Goal: Task Accomplishment & Management: Manage account settings

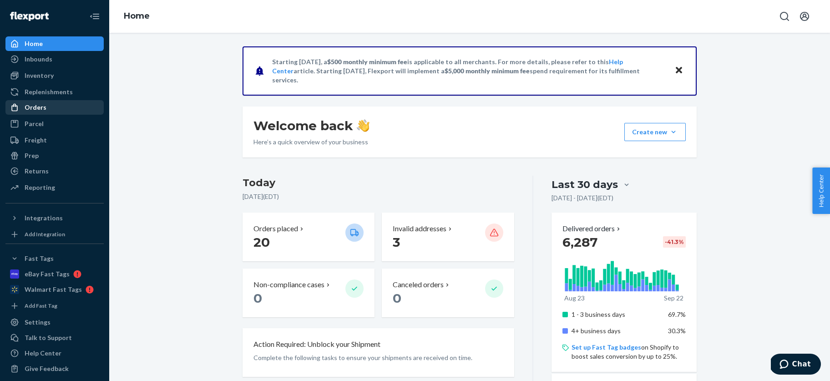
click at [38, 108] on div "Orders" at bounding box center [36, 107] width 22 height 9
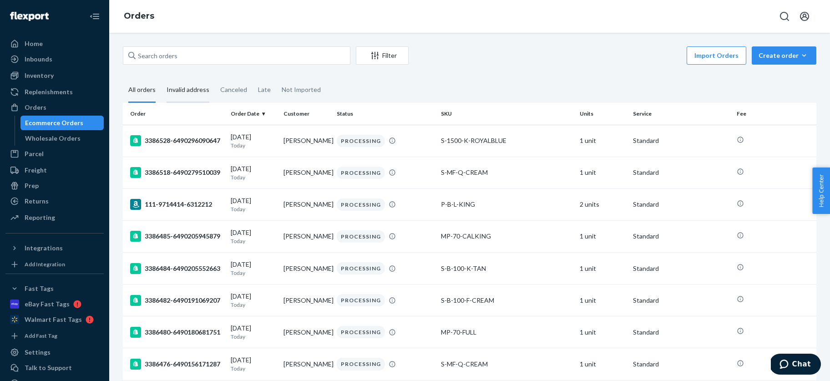
click at [192, 91] on div "Invalid address" at bounding box center [188, 90] width 43 height 25
click at [161, 78] on input "Invalid address" at bounding box center [161, 78] width 0 height 0
